Goal: Navigation & Orientation: Find specific page/section

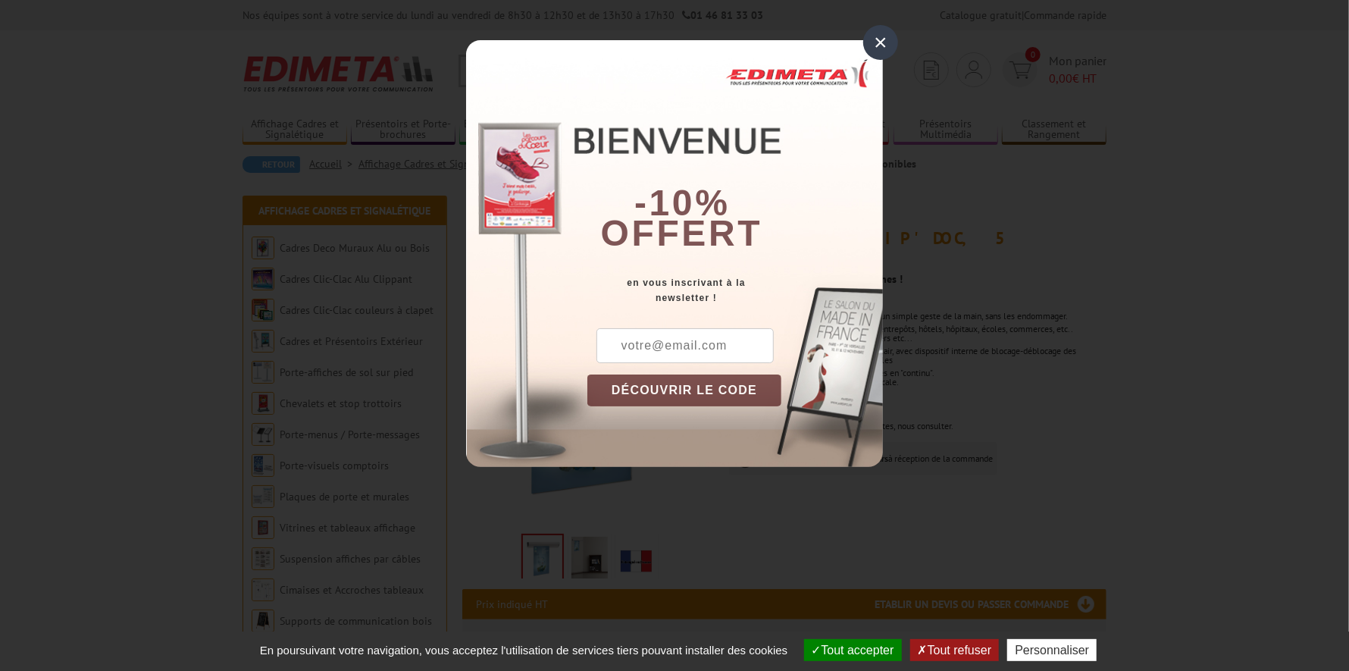
click at [877, 40] on div "×" at bounding box center [880, 42] width 35 height 35
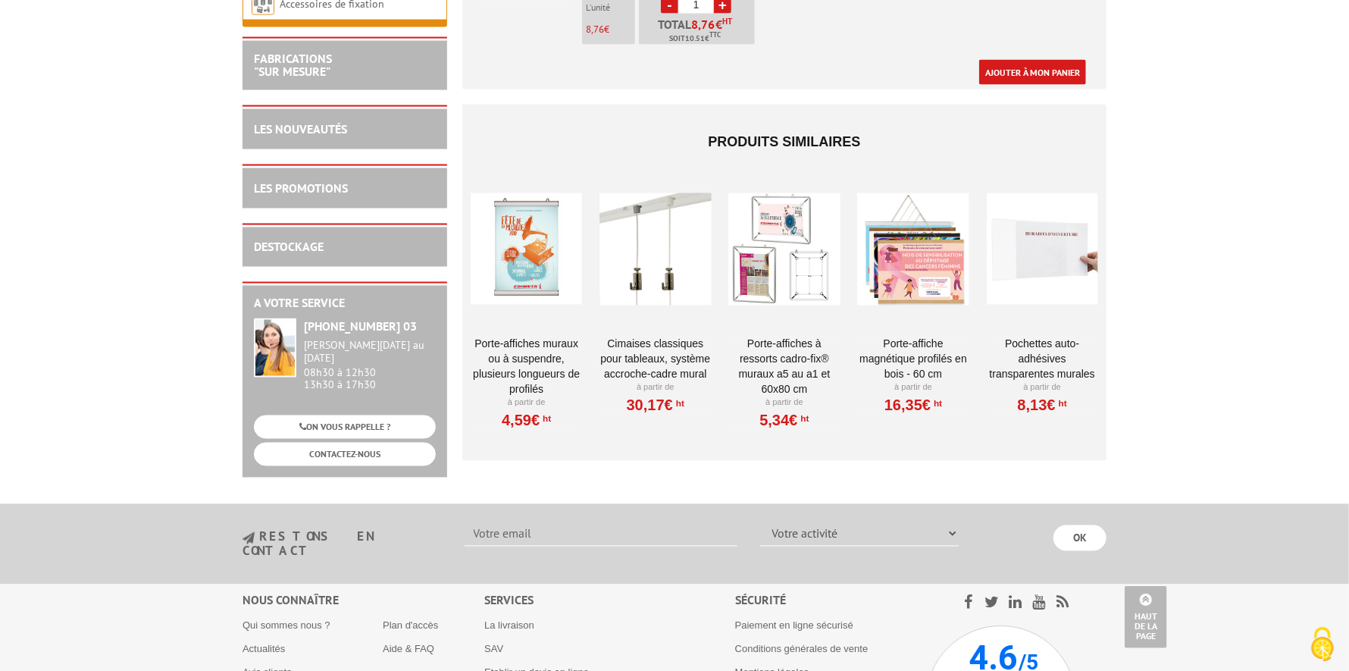
click at [524, 224] on div at bounding box center [526, 250] width 111 height 152
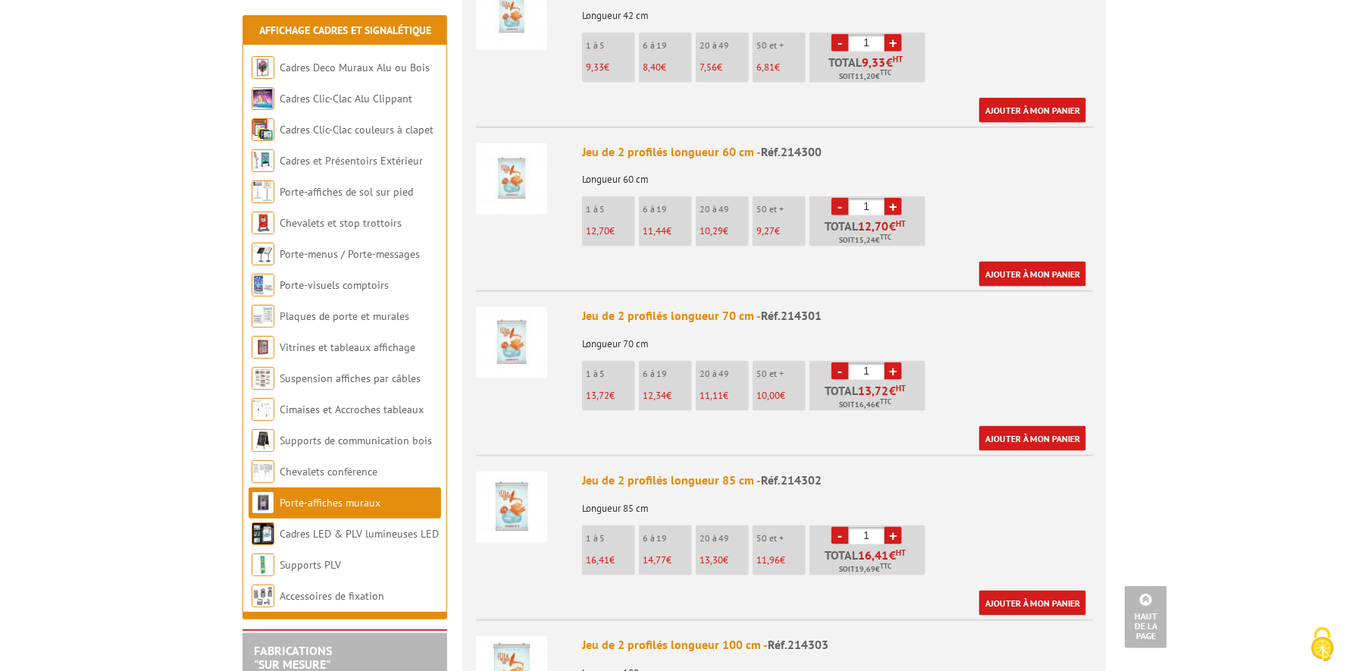
scroll to position [910, 0]
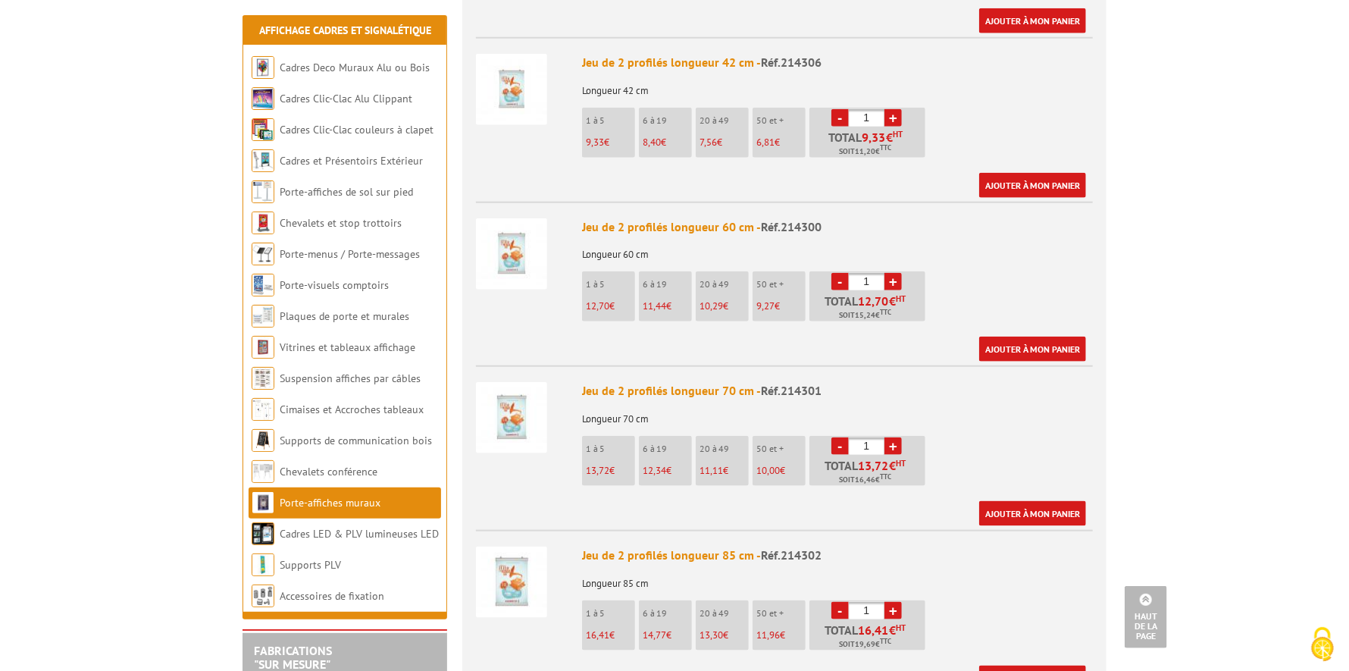
click at [718, 114] on li "20 à 49 7,56 €" at bounding box center [722, 133] width 53 height 50
click at [897, 109] on link "+" at bounding box center [893, 117] width 17 height 17
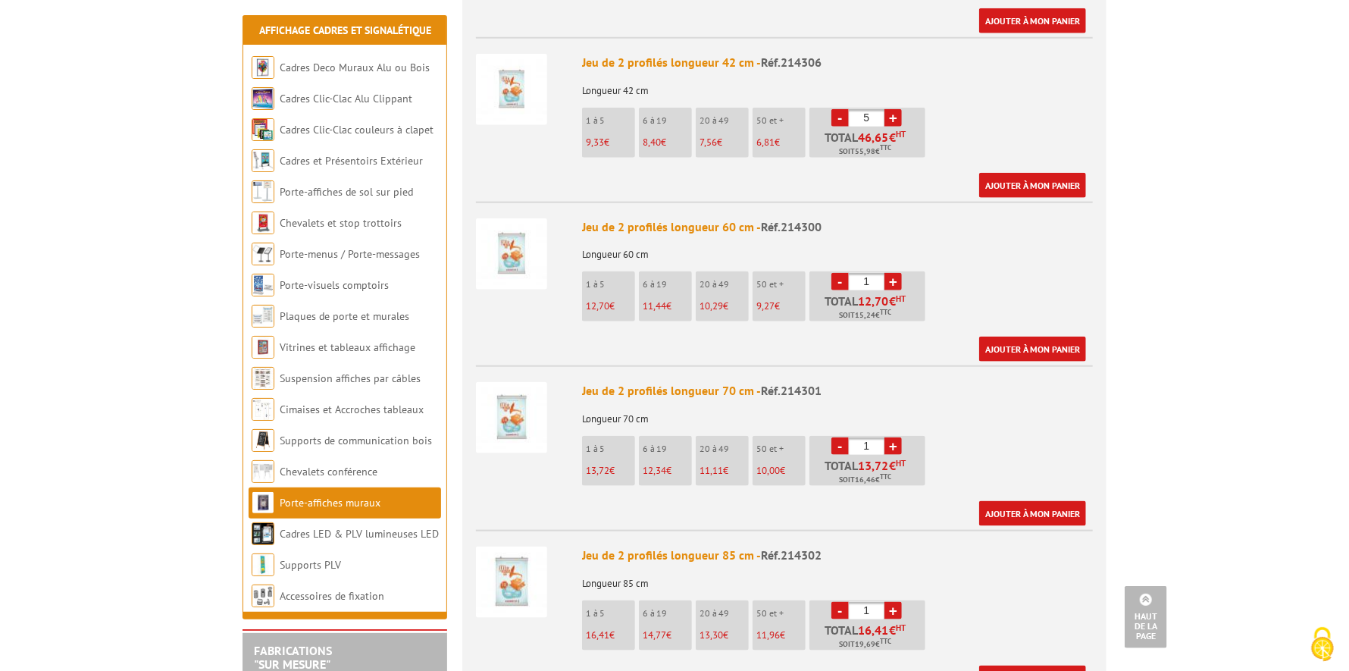
click at [897, 109] on link "+" at bounding box center [893, 117] width 17 height 17
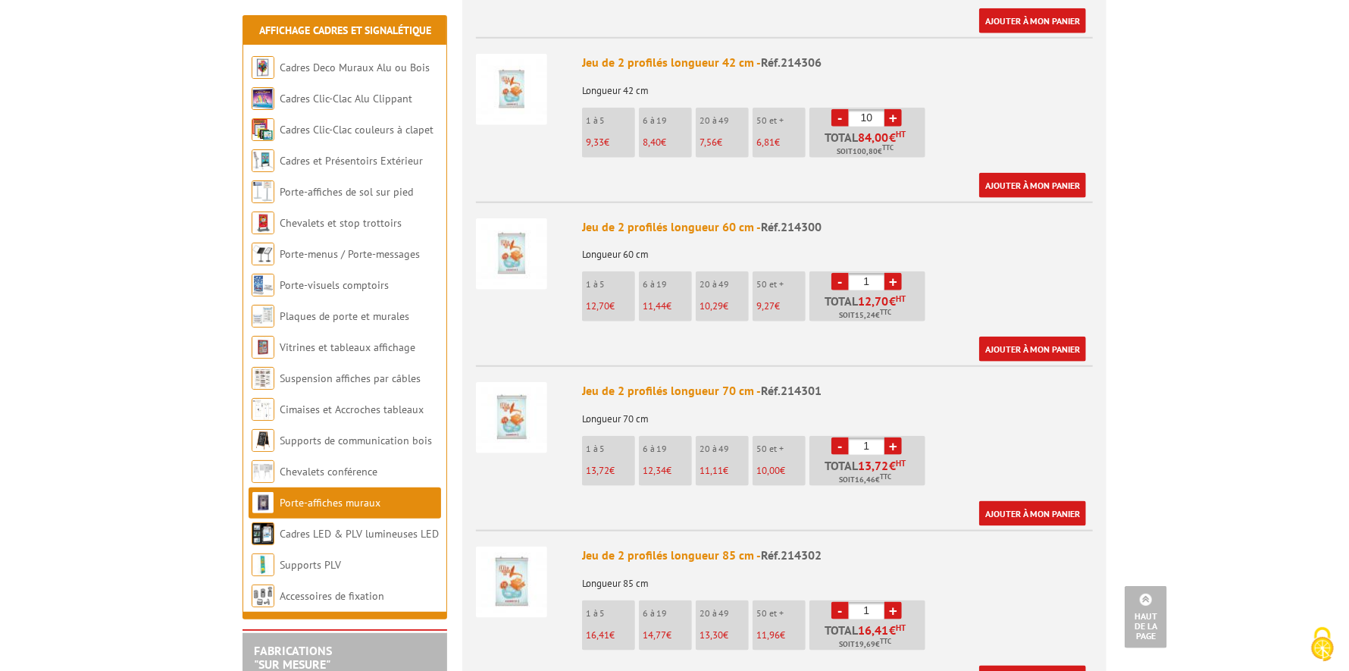
click at [897, 109] on link "+" at bounding box center [893, 117] width 17 height 17
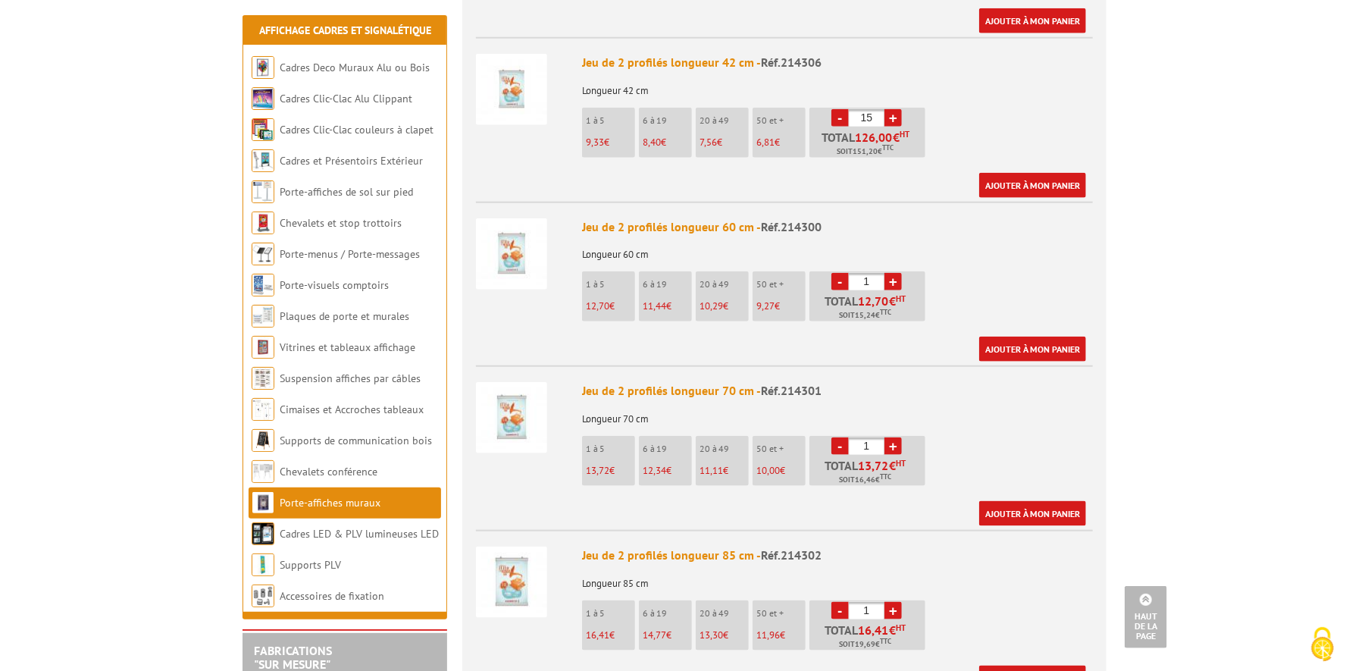
click at [897, 109] on link "+" at bounding box center [893, 117] width 17 height 17
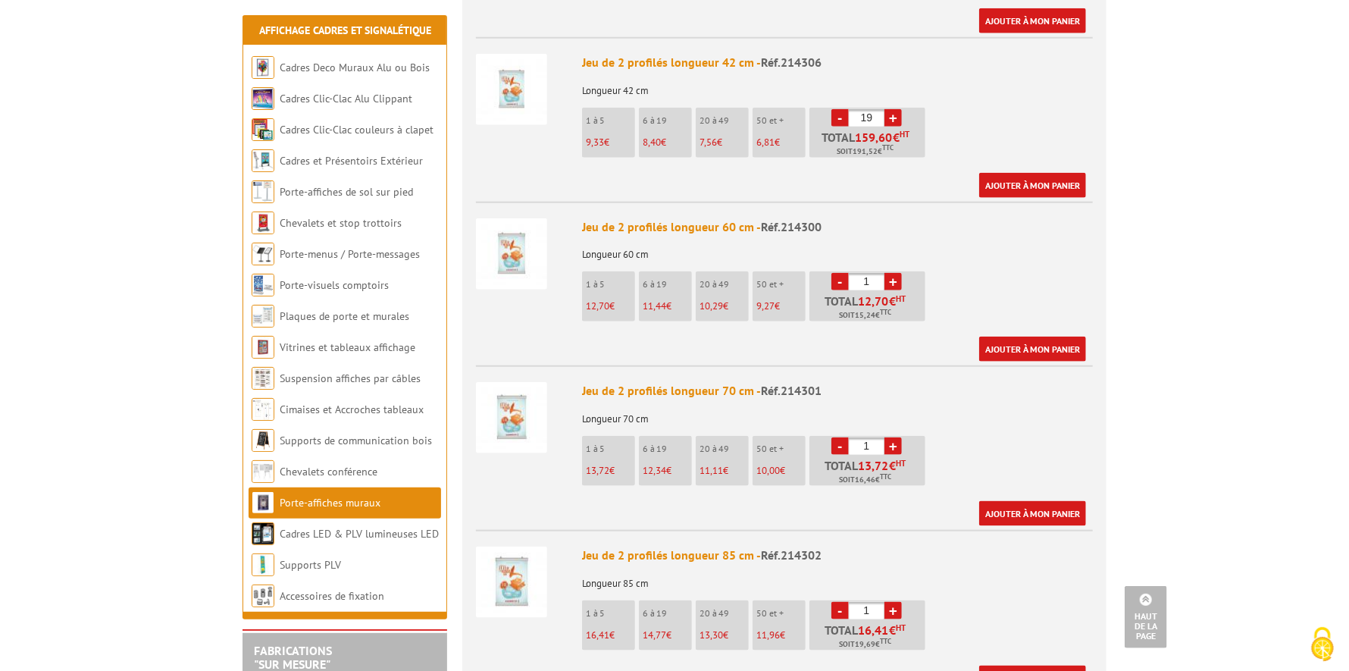
type input "20"
click at [337, 381] on link "Suspension affiches par câbles" at bounding box center [351, 378] width 142 height 14
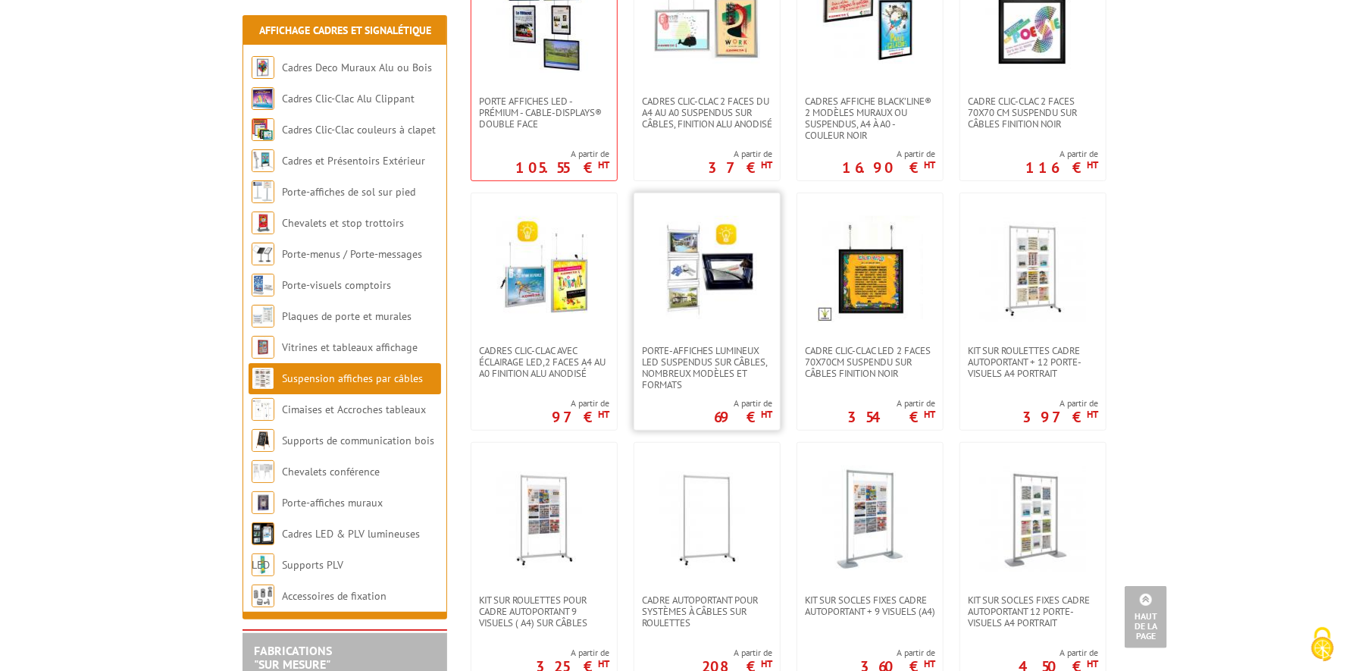
scroll to position [455, 0]
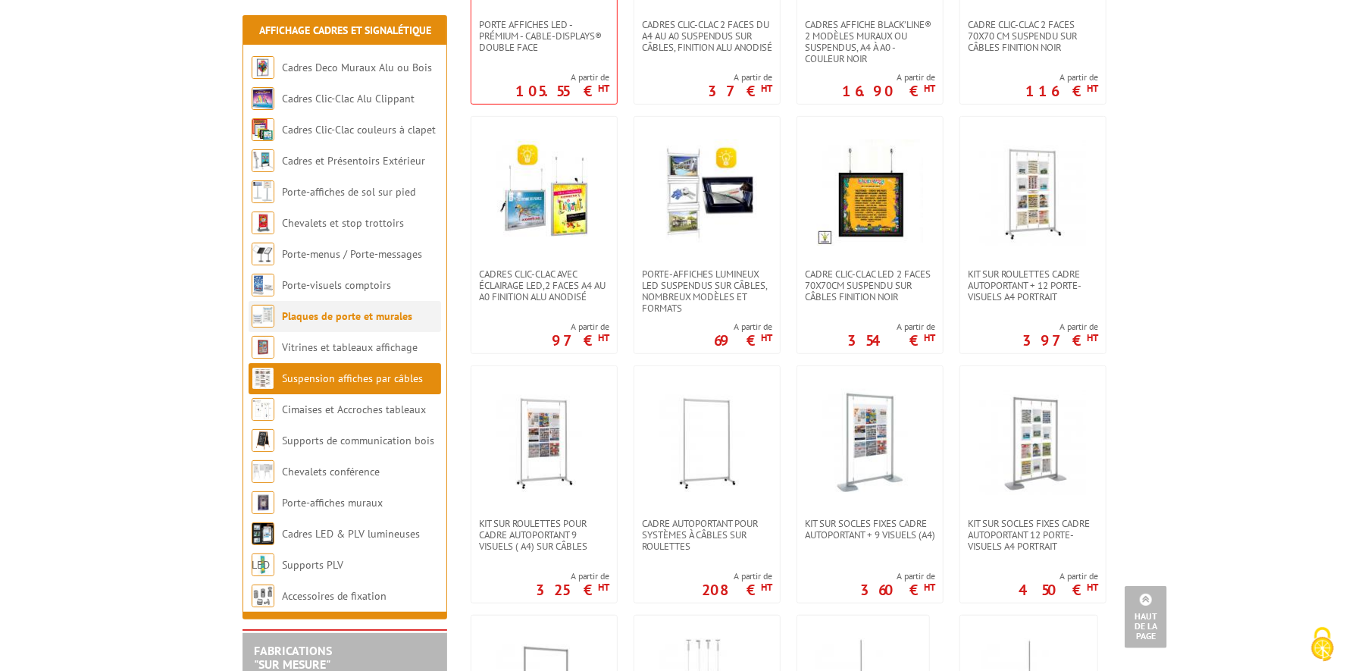
click at [327, 321] on link "Plaques de porte et murales" at bounding box center [347, 316] width 130 height 14
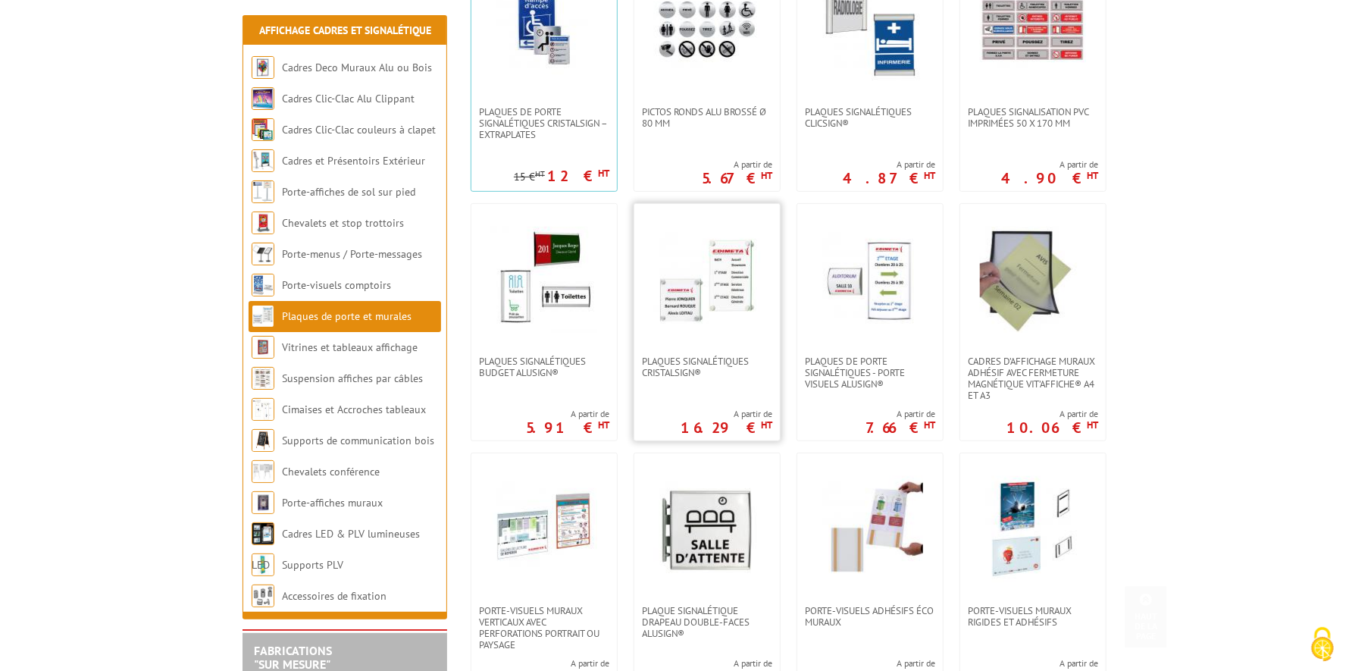
scroll to position [455, 0]
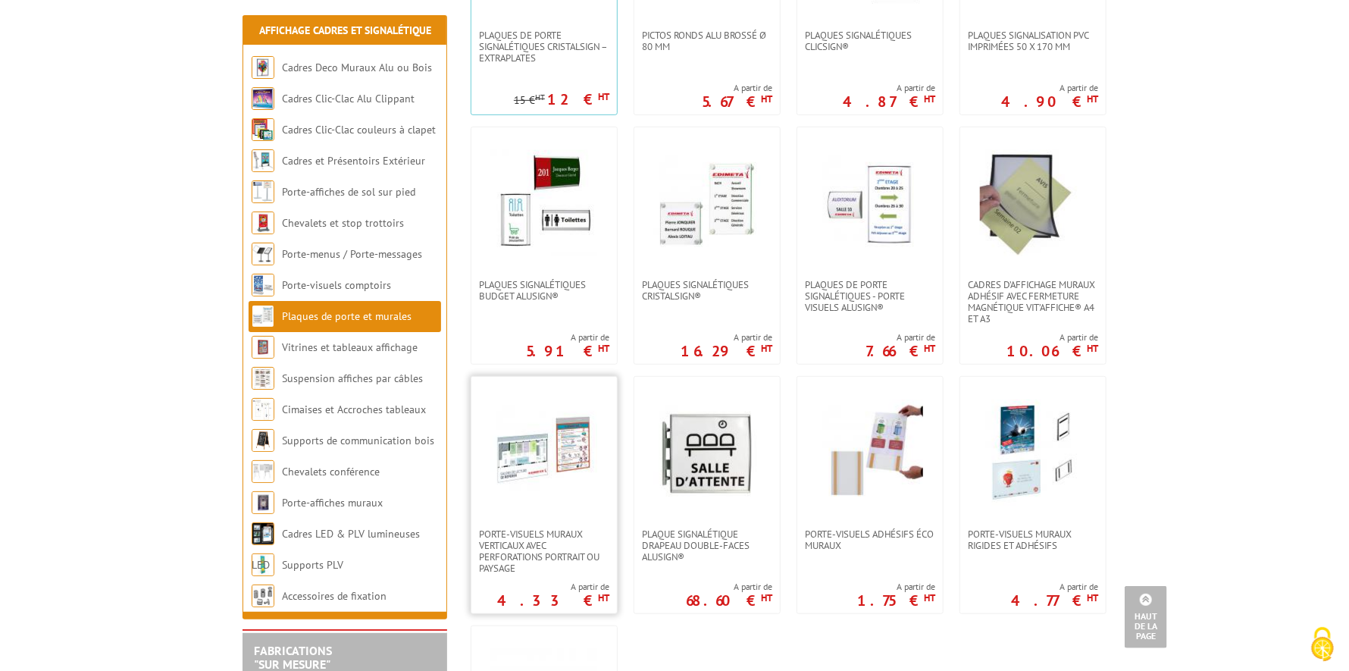
click at [533, 454] on img at bounding box center [544, 453] width 106 height 106
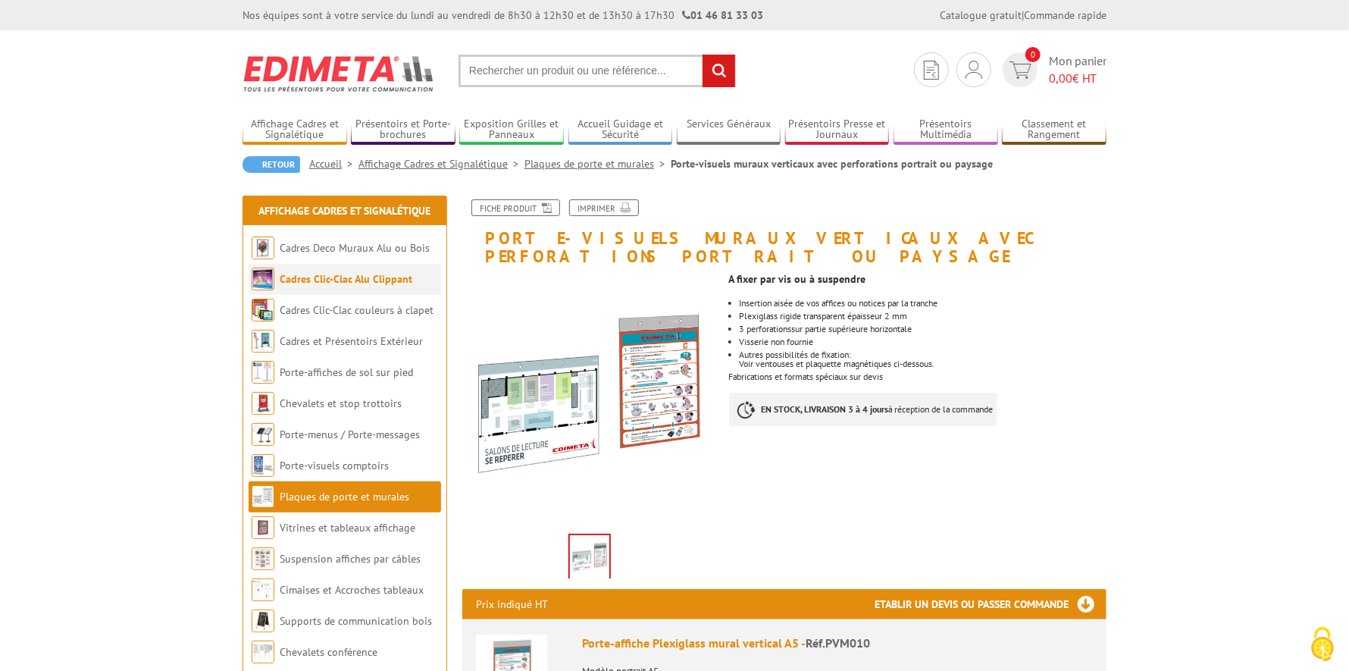
click at [357, 282] on link "Cadres Clic-Clac Alu Clippant" at bounding box center [346, 279] width 133 height 14
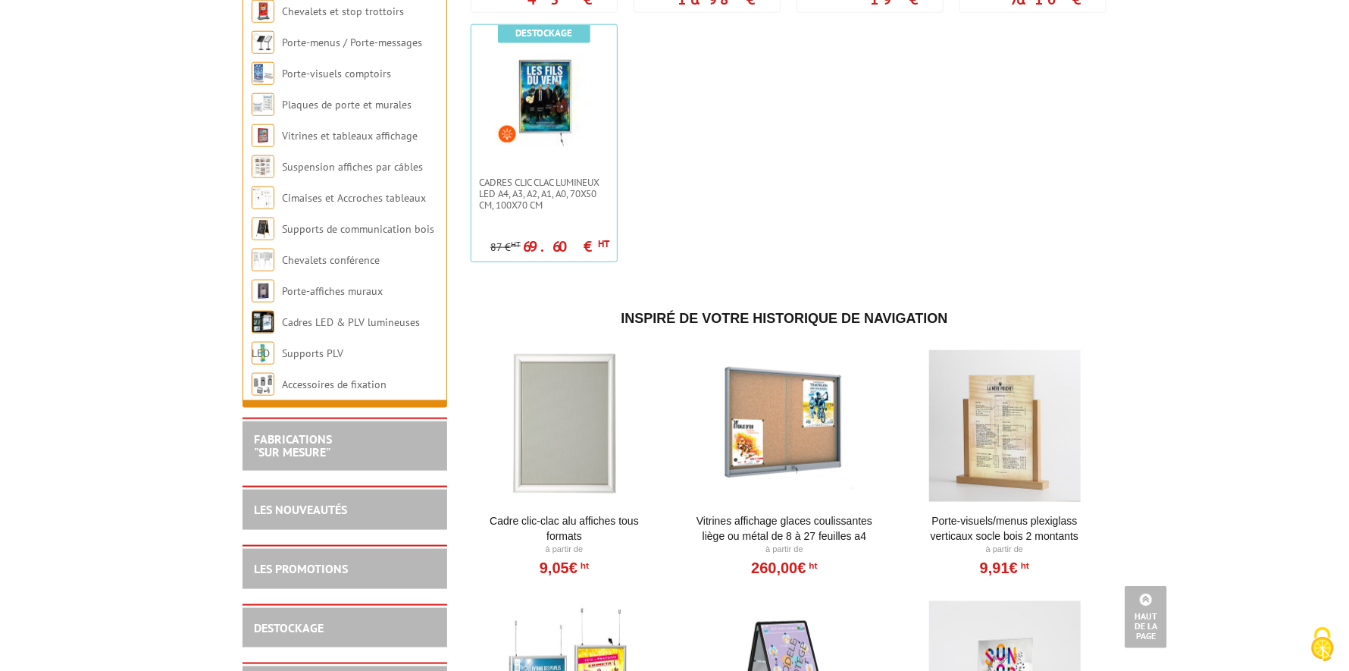
scroll to position [785, 0]
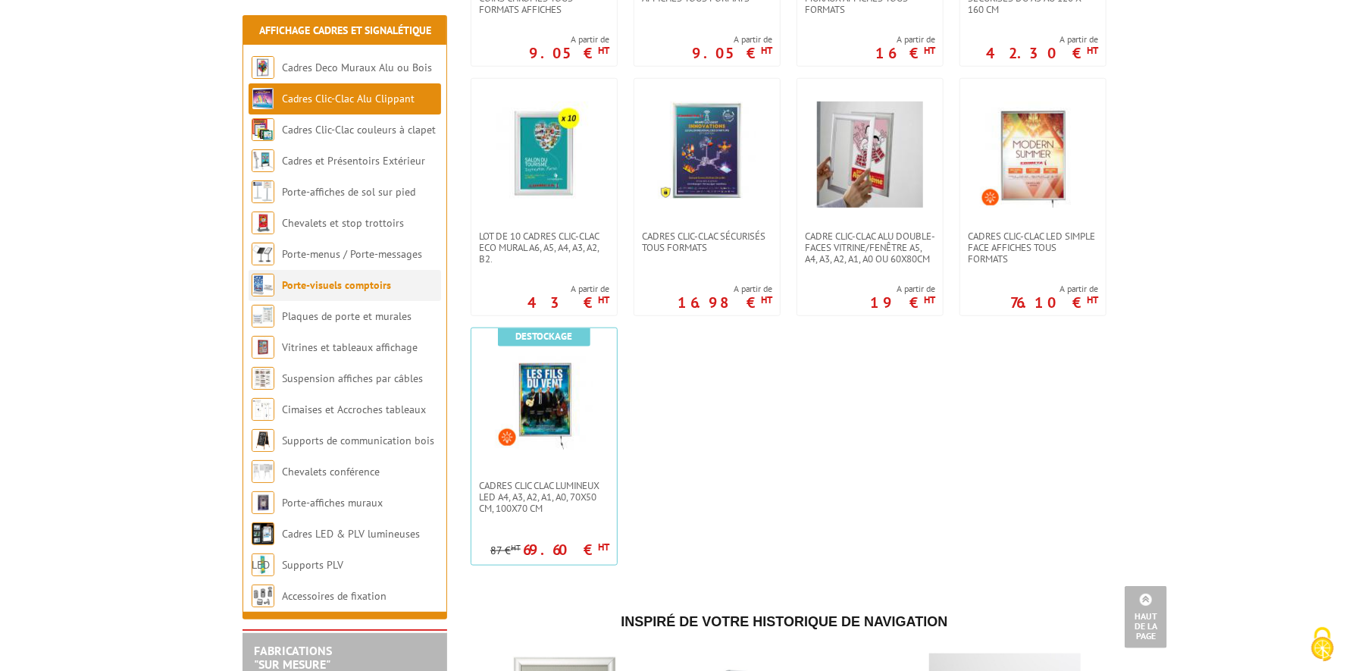
click at [357, 287] on link "Porte-visuels comptoirs" at bounding box center [336, 285] width 109 height 14
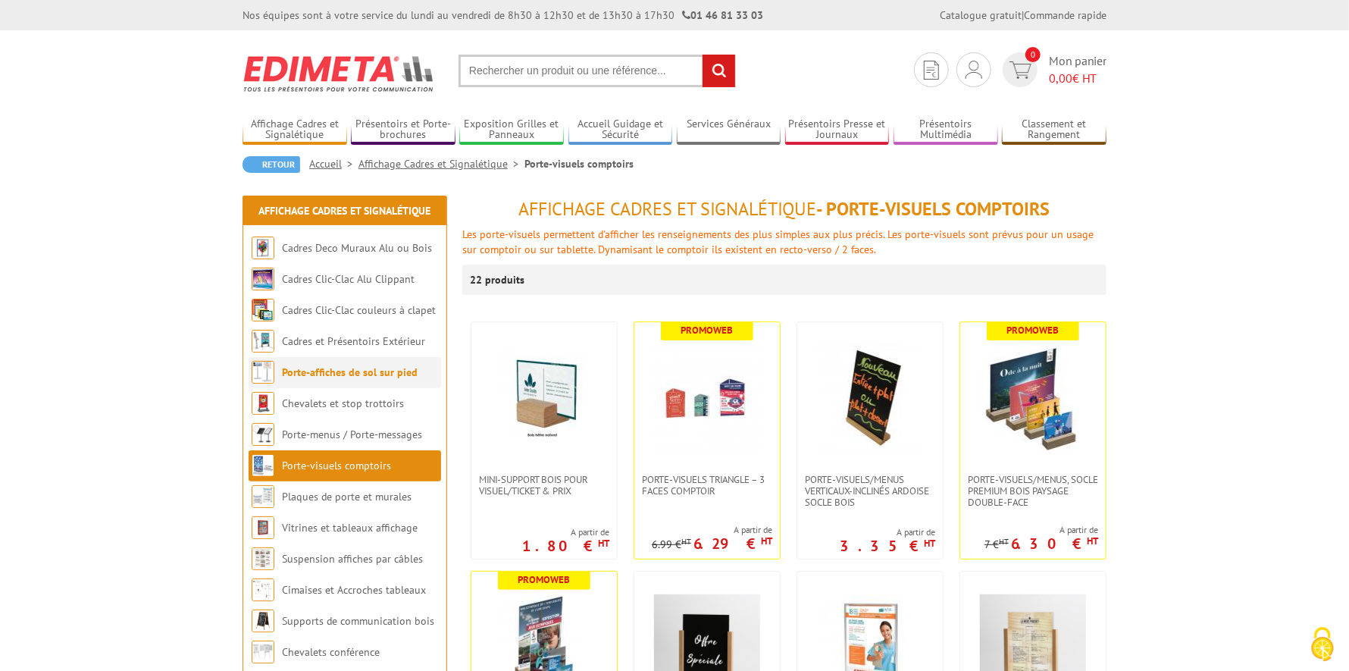
scroll to position [151, 0]
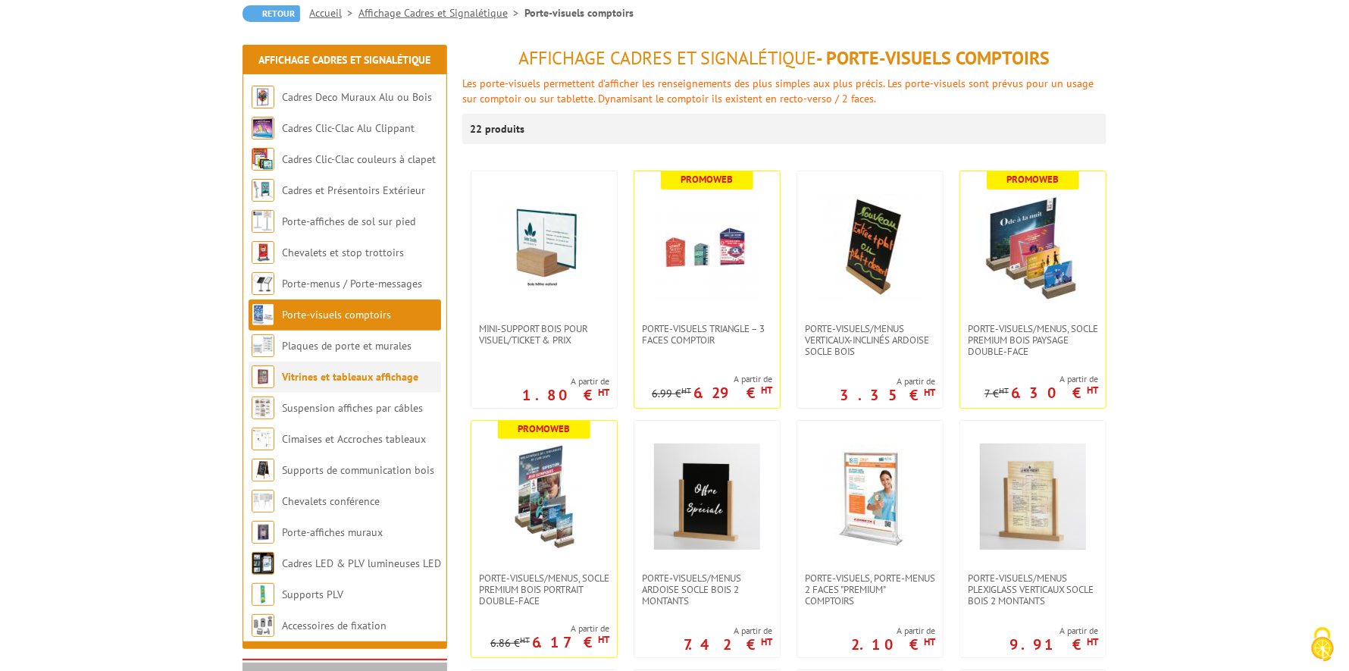
click at [349, 377] on link "Vitrines et tableaux affichage" at bounding box center [350, 377] width 136 height 14
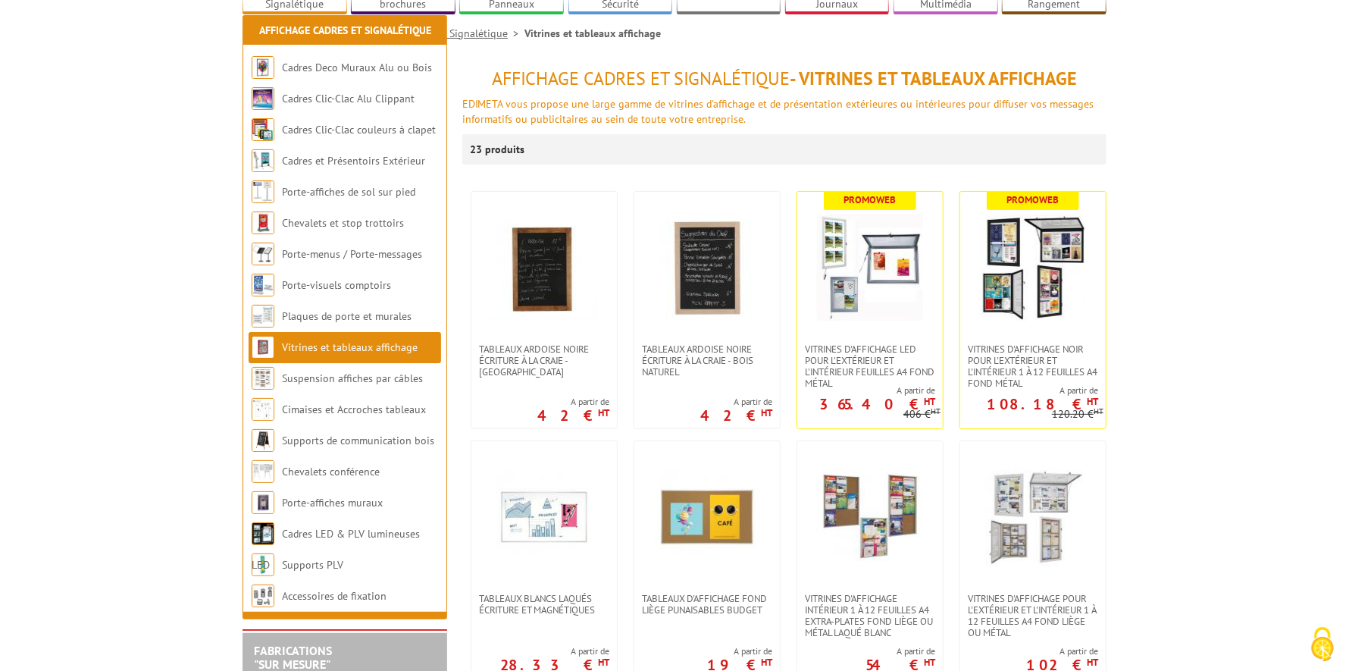
scroll to position [227, 0]
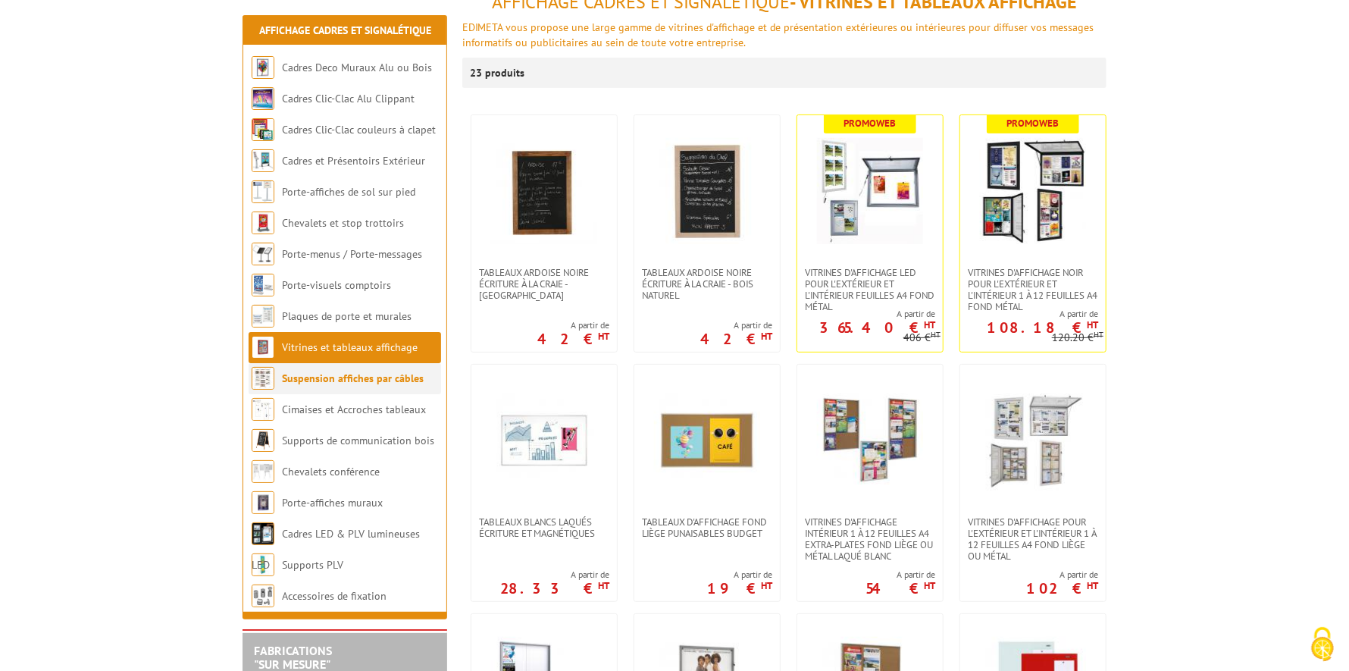
click at [349, 379] on link "Suspension affiches par câbles" at bounding box center [353, 378] width 142 height 14
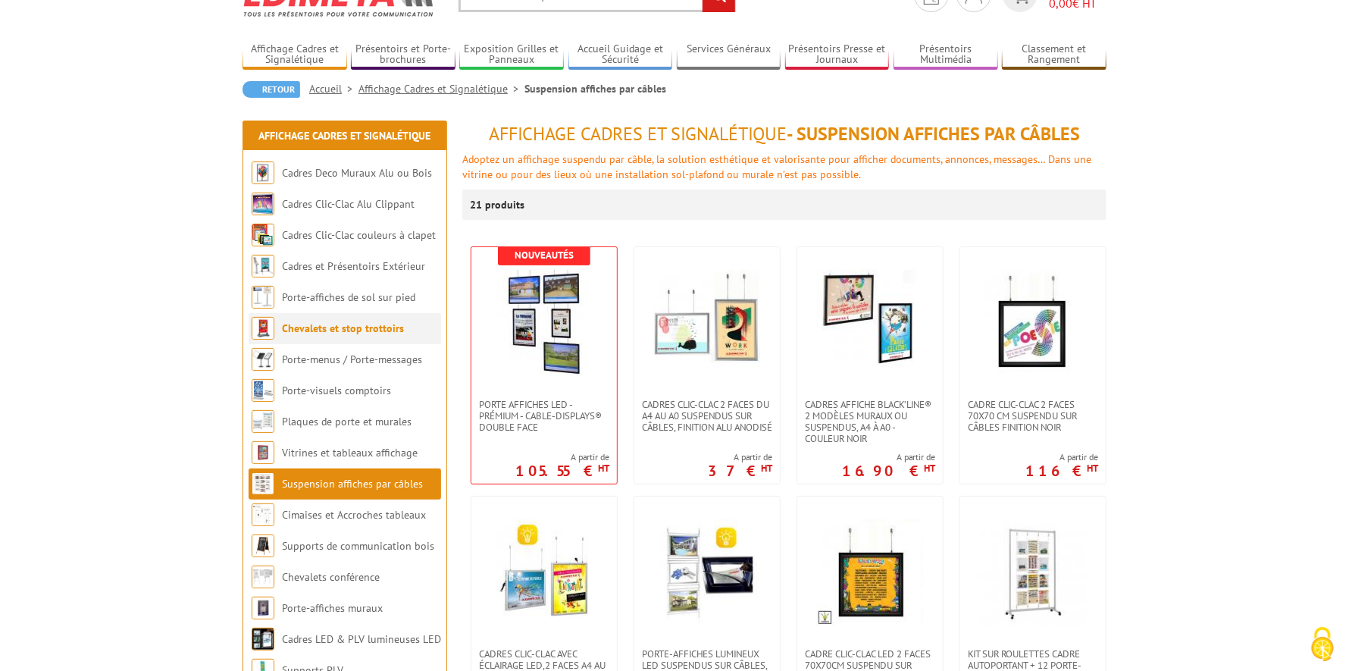
scroll to position [227, 0]
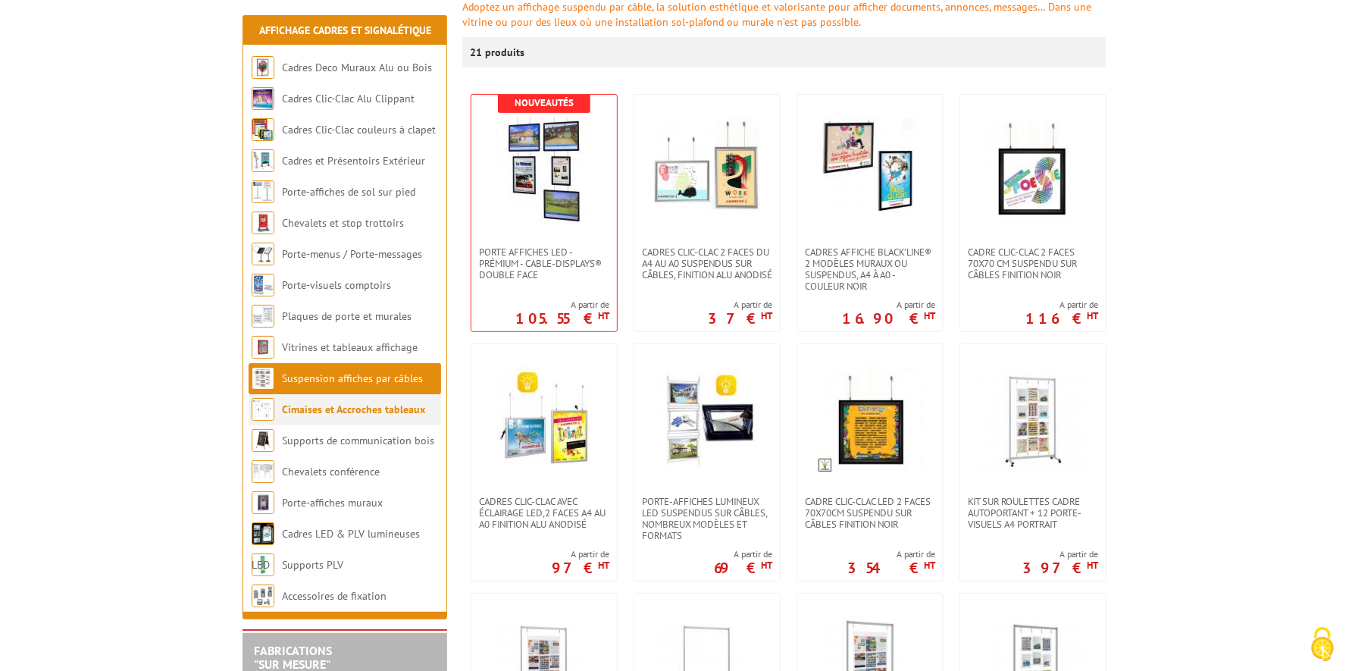
click at [403, 410] on link "Cimaises et Accroches tableaux" at bounding box center [353, 410] width 143 height 14
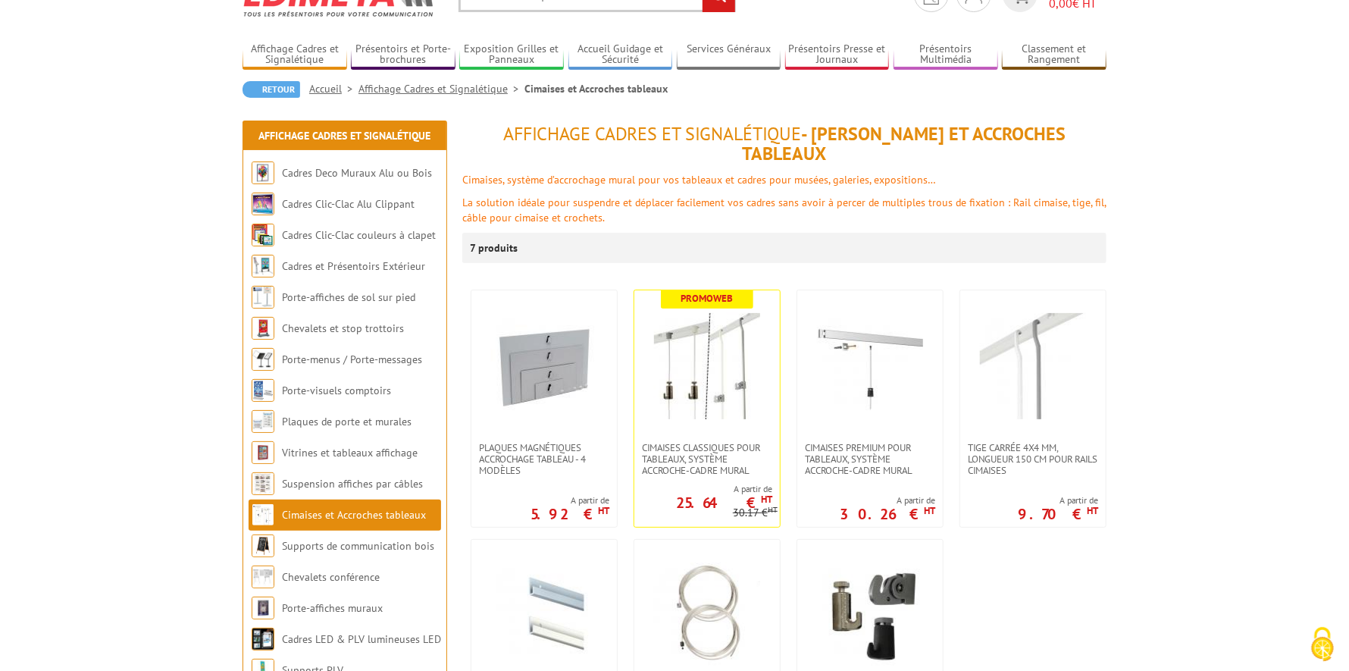
scroll to position [151, 0]
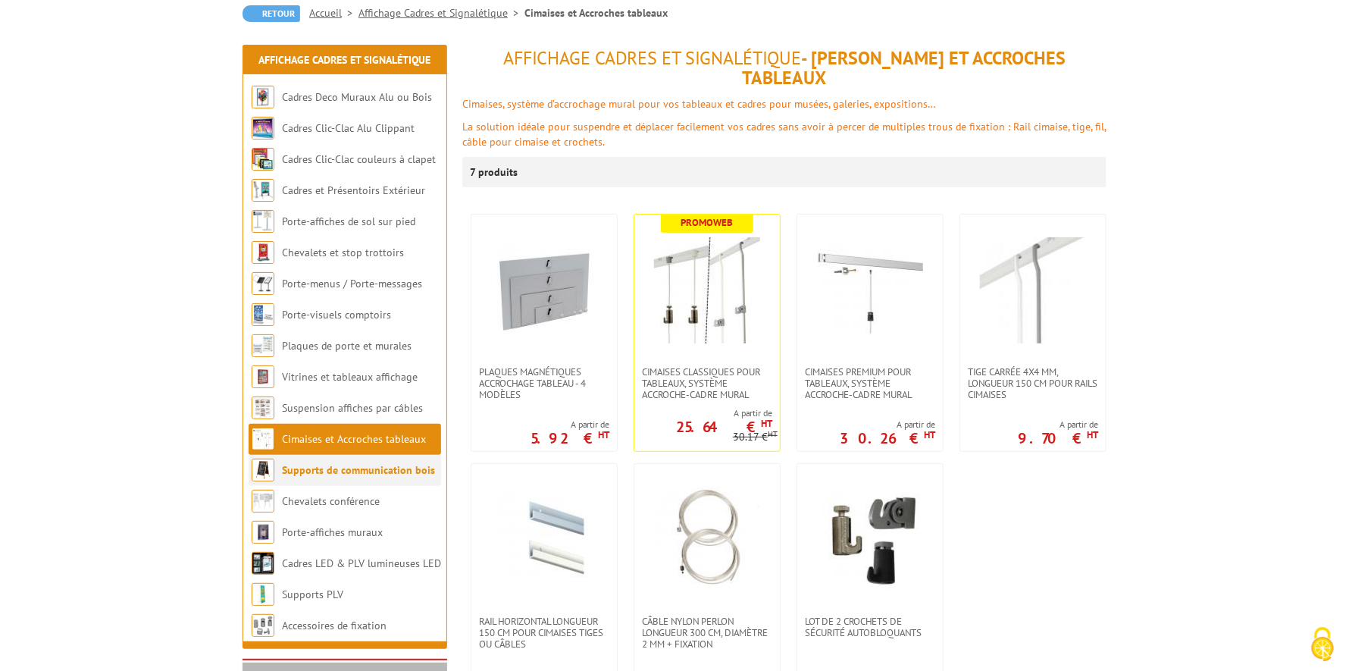
click at [409, 471] on link "Supports de communication bois" at bounding box center [358, 470] width 153 height 14
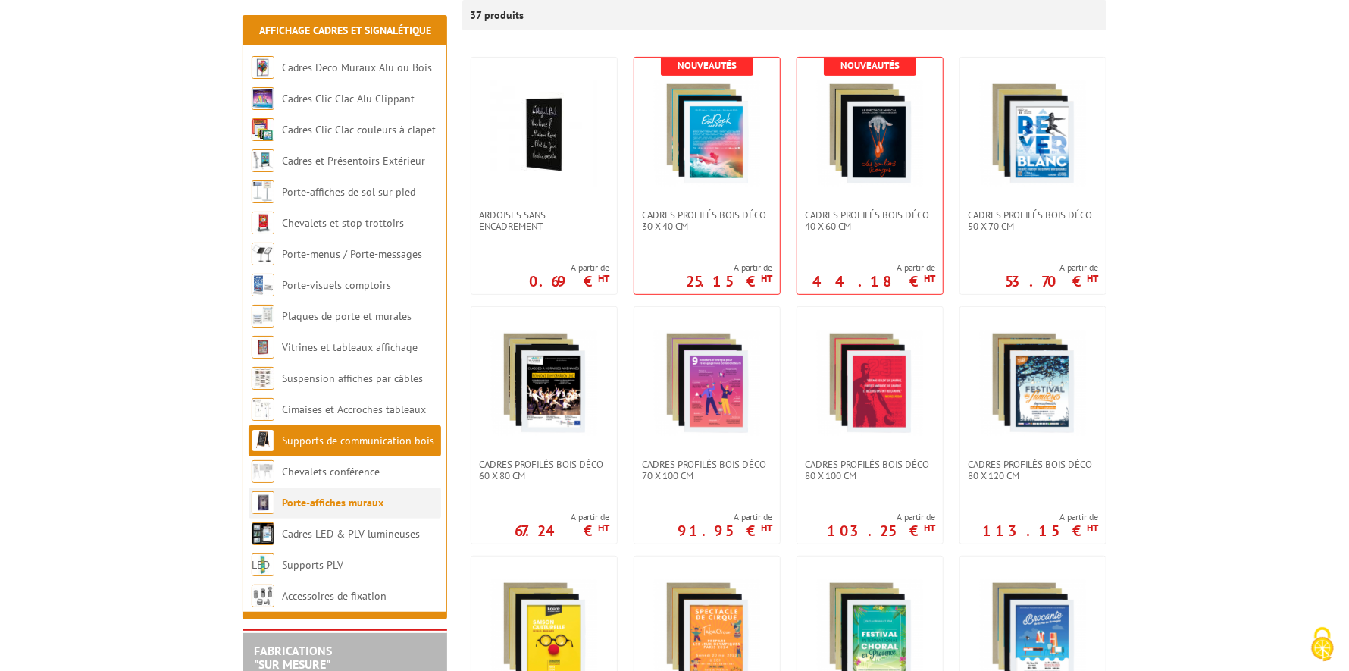
click at [387, 499] on li "Porte-affiches muraux" at bounding box center [345, 502] width 193 height 31
click at [315, 501] on link "Porte-affiches muraux" at bounding box center [333, 503] width 102 height 14
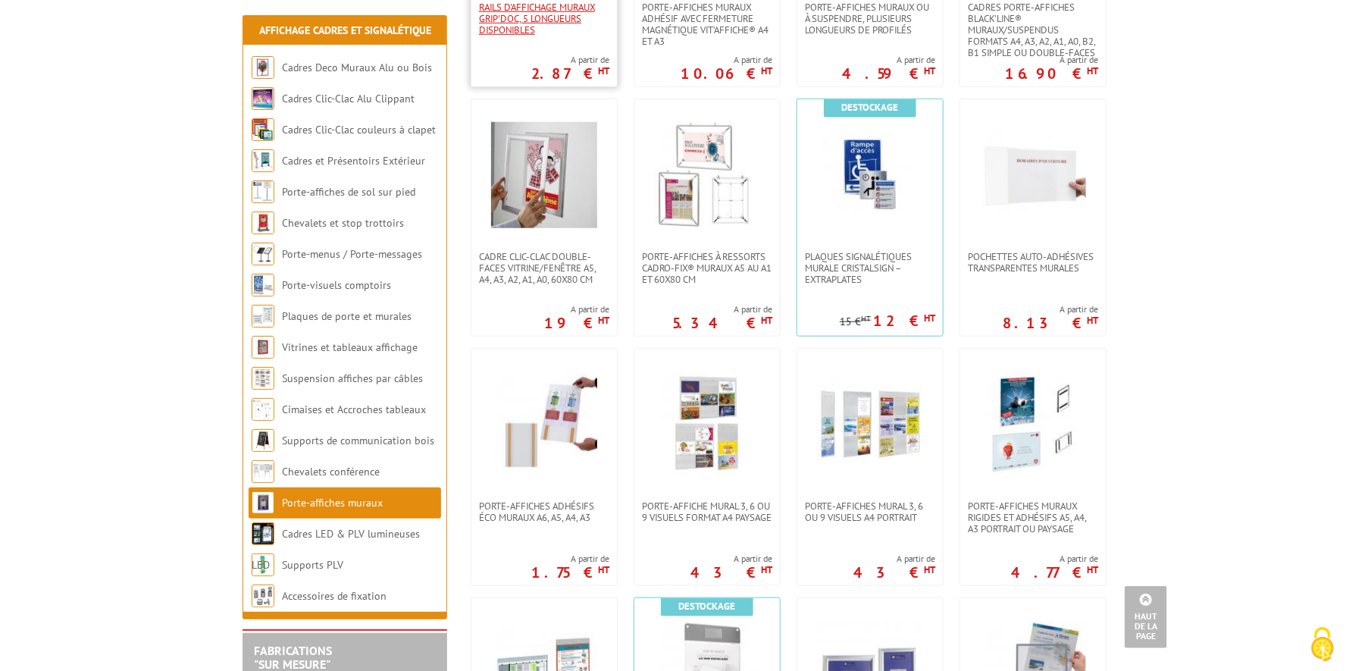
scroll to position [1344, 0]
